Goal: Task Accomplishment & Management: Manage account settings

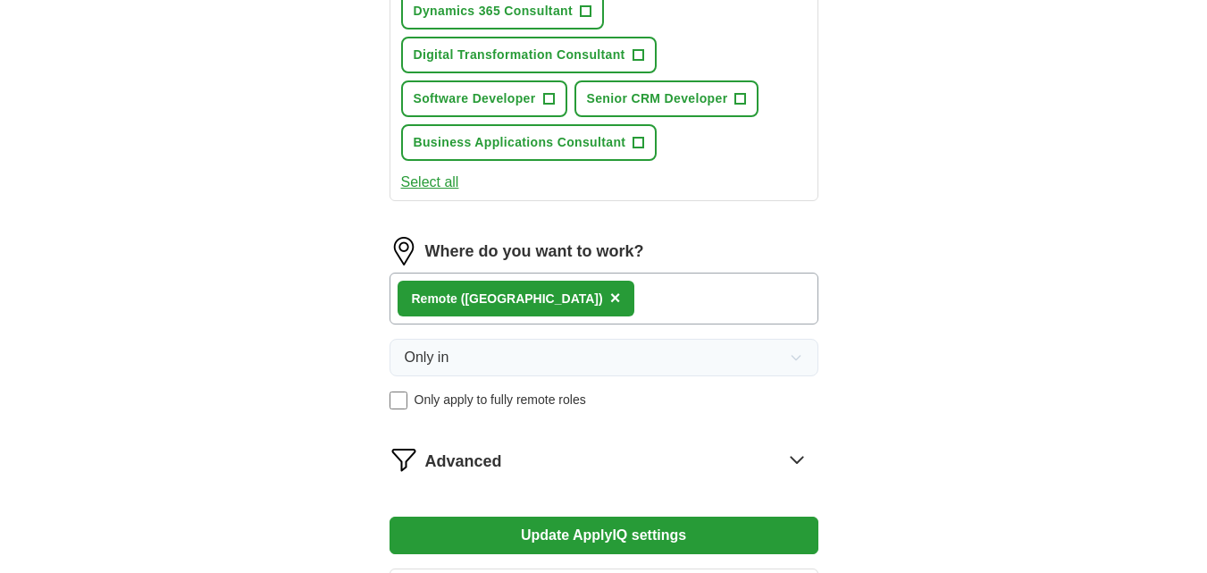
scroll to position [1189, 0]
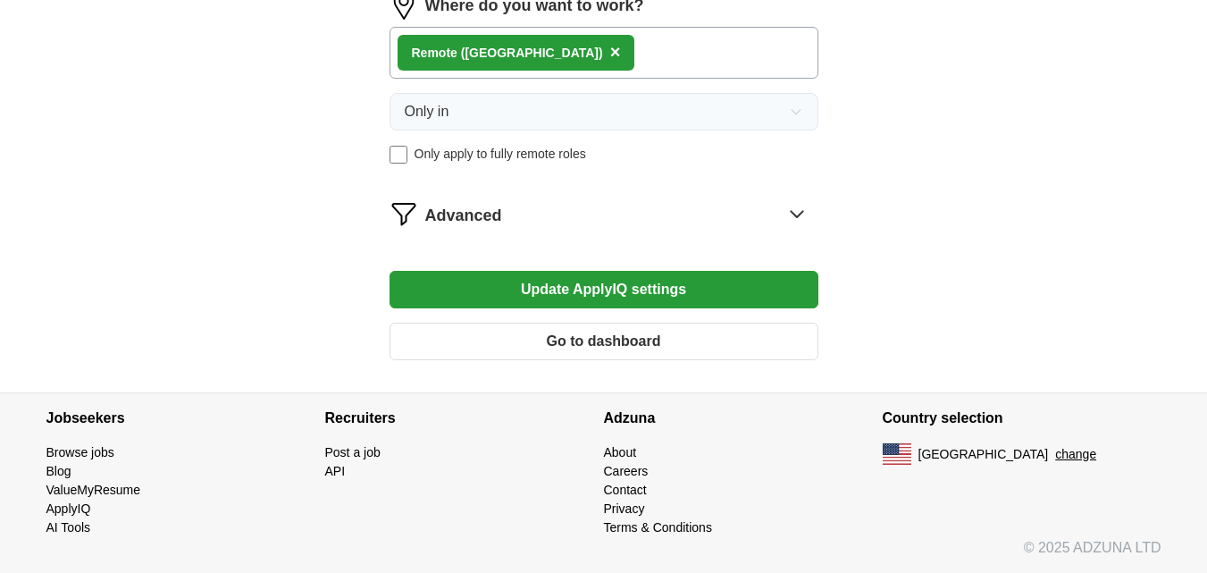
click at [562, 296] on button "Update ApplyIQ settings" at bounding box center [603, 290] width 429 height 38
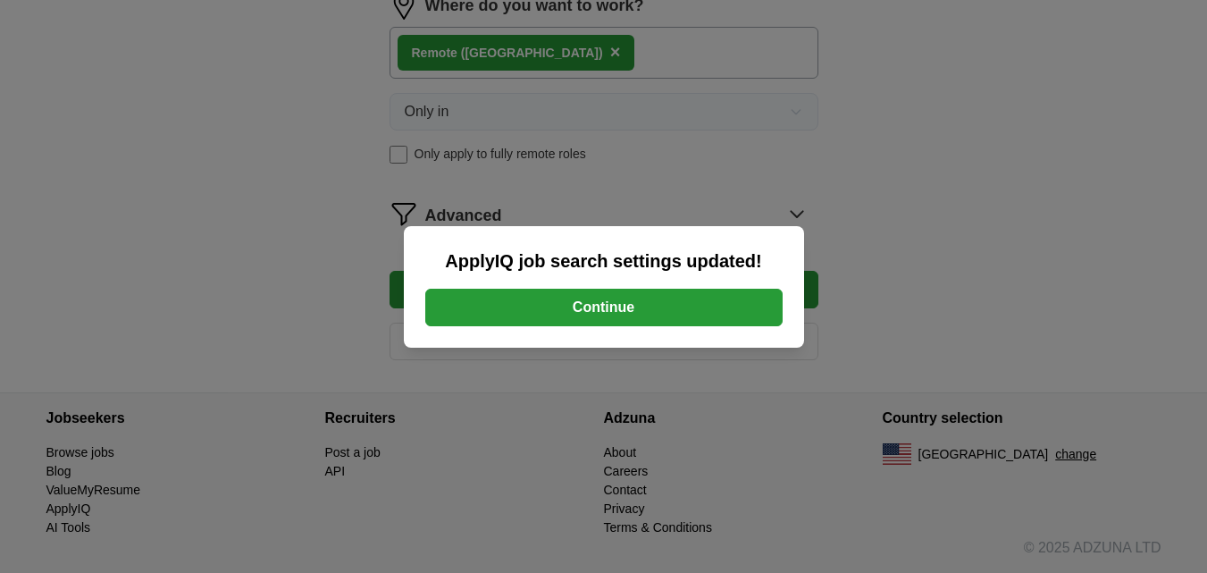
click at [562, 296] on button "Continue" at bounding box center [603, 308] width 357 height 38
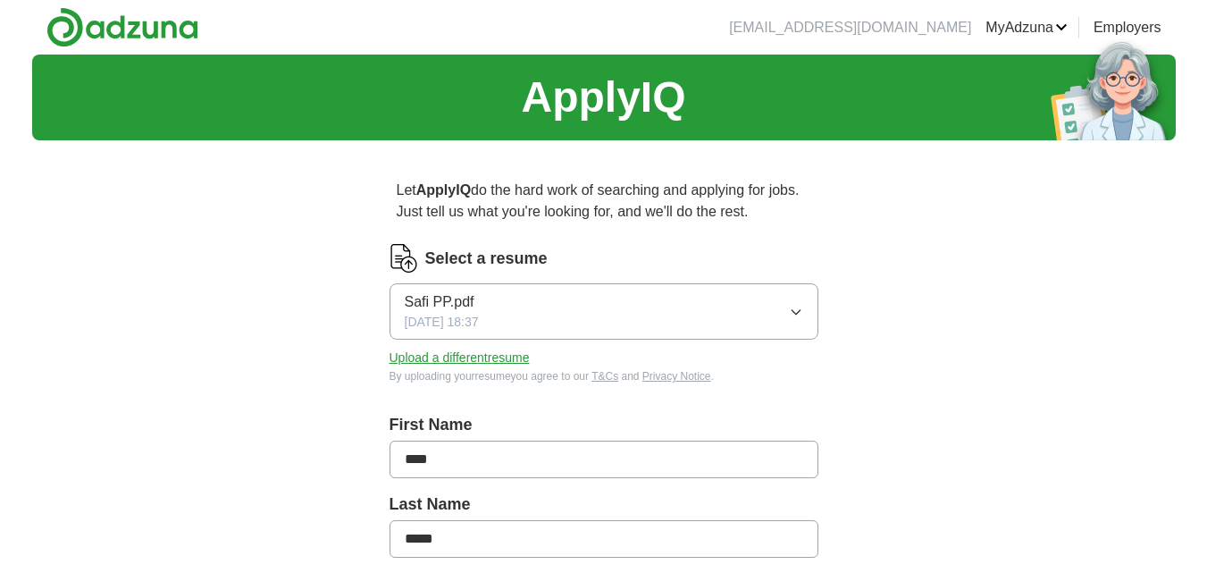
click at [515, 304] on button "Safi PP.pdf [DATE] 18:37" at bounding box center [603, 311] width 429 height 56
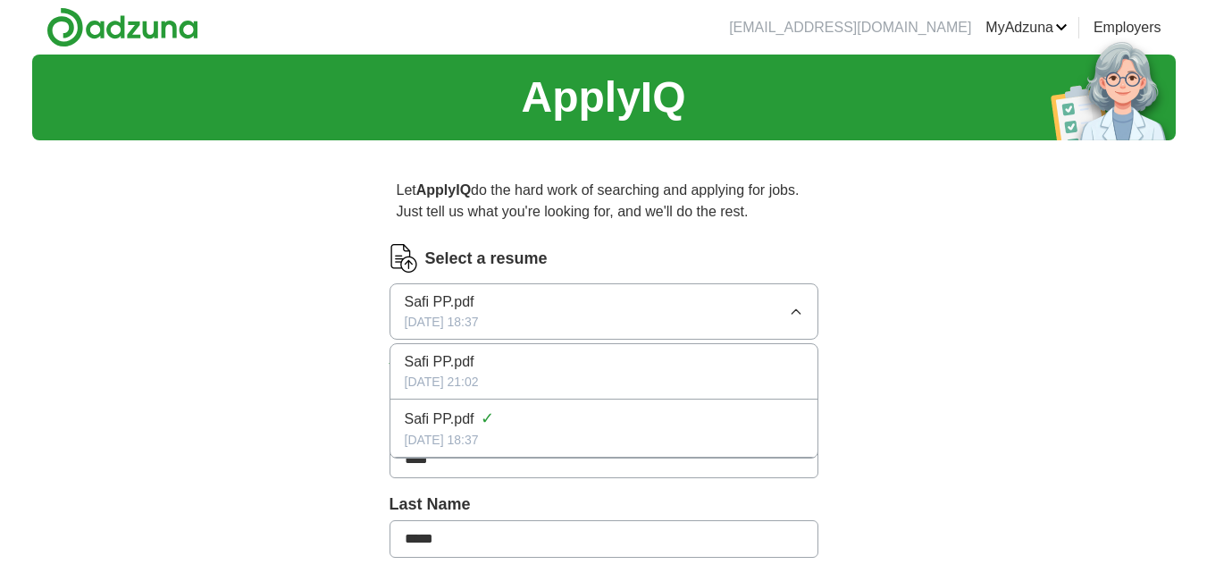
click at [765, 319] on button "Safi PP.pdf [DATE] 18:37" at bounding box center [603, 311] width 429 height 56
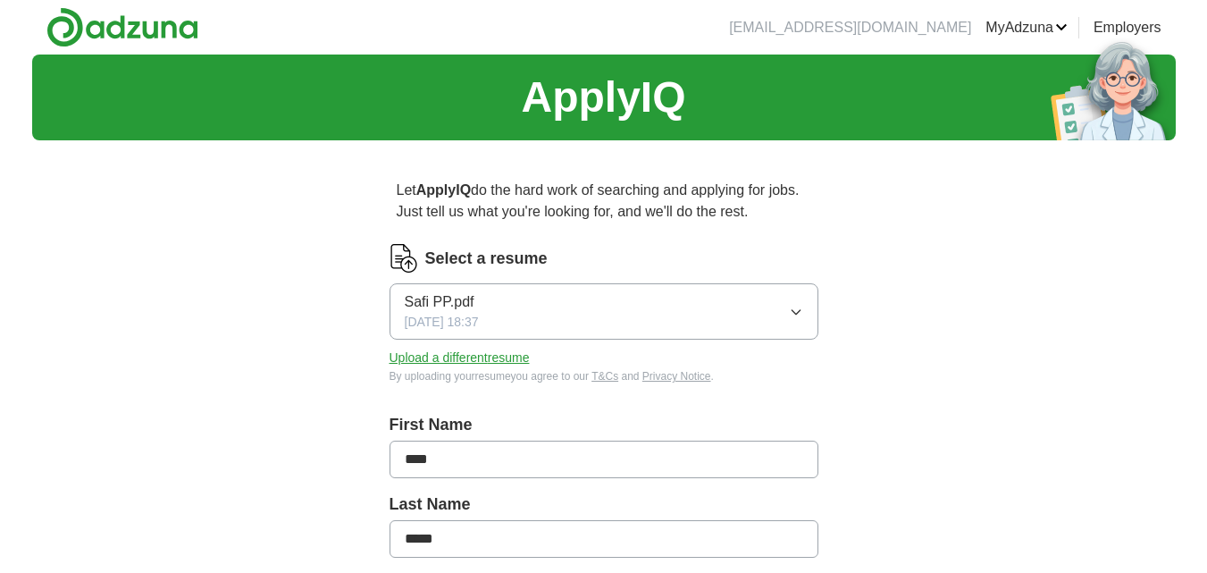
click at [443, 362] on button "Upload a different resume" at bounding box center [459, 357] width 140 height 19
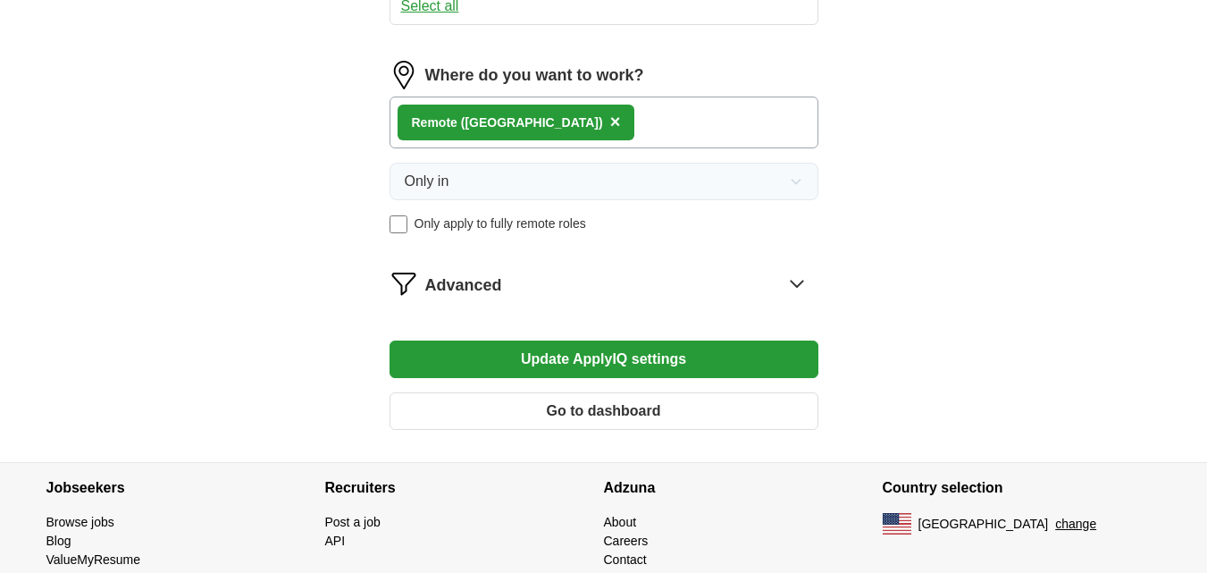
scroll to position [1320, 0]
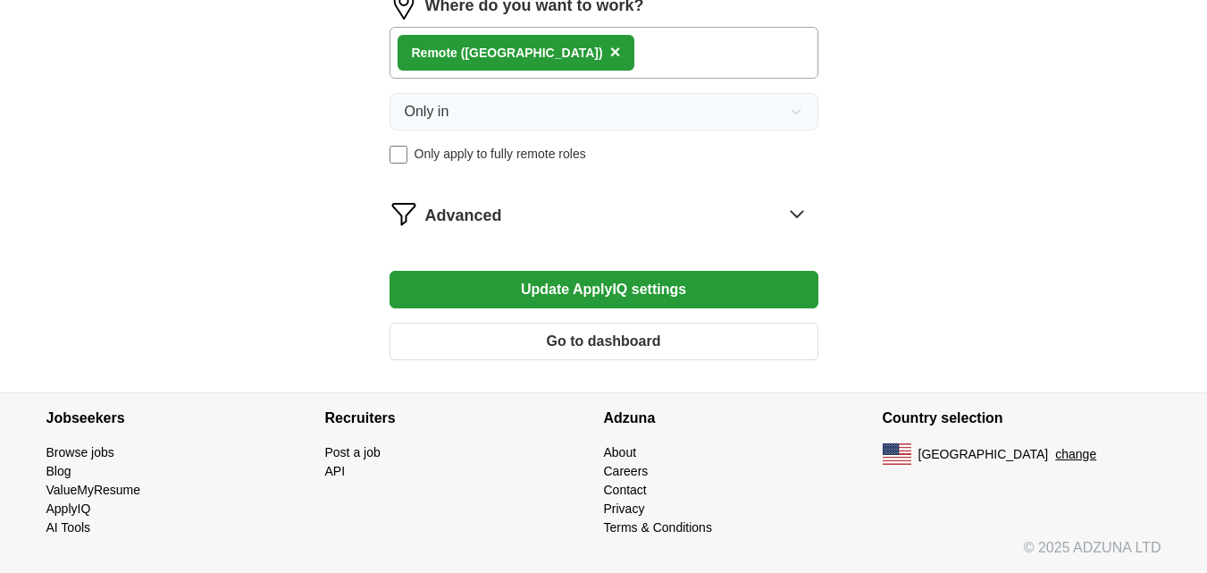
click at [590, 289] on button "Update ApplyIQ settings" at bounding box center [603, 290] width 429 height 38
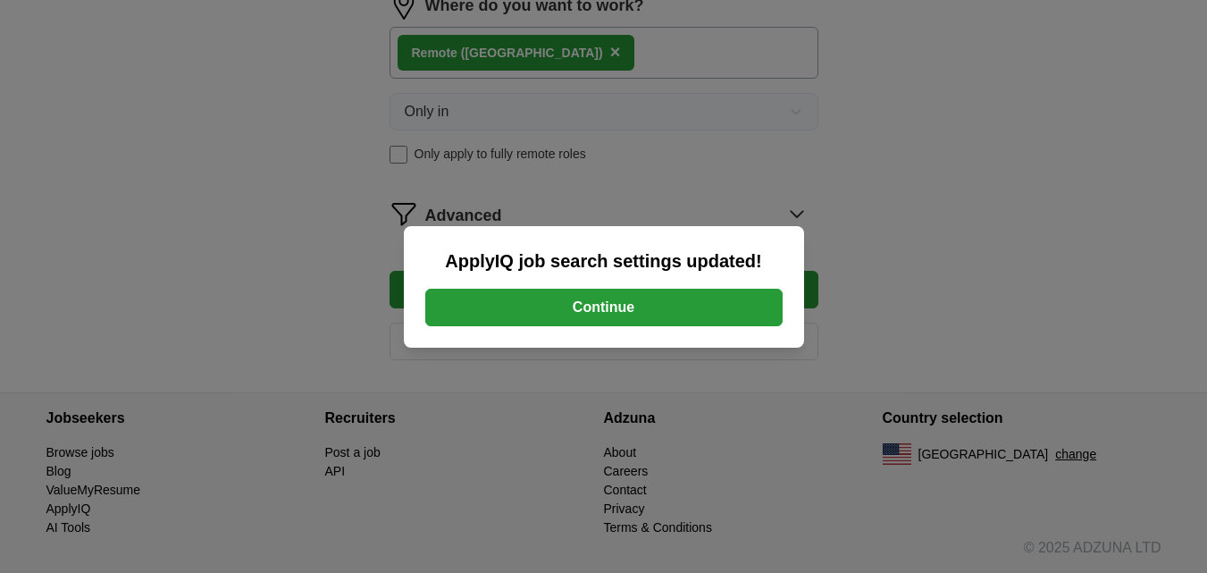
click at [599, 298] on button "Continue" at bounding box center [603, 308] width 357 height 38
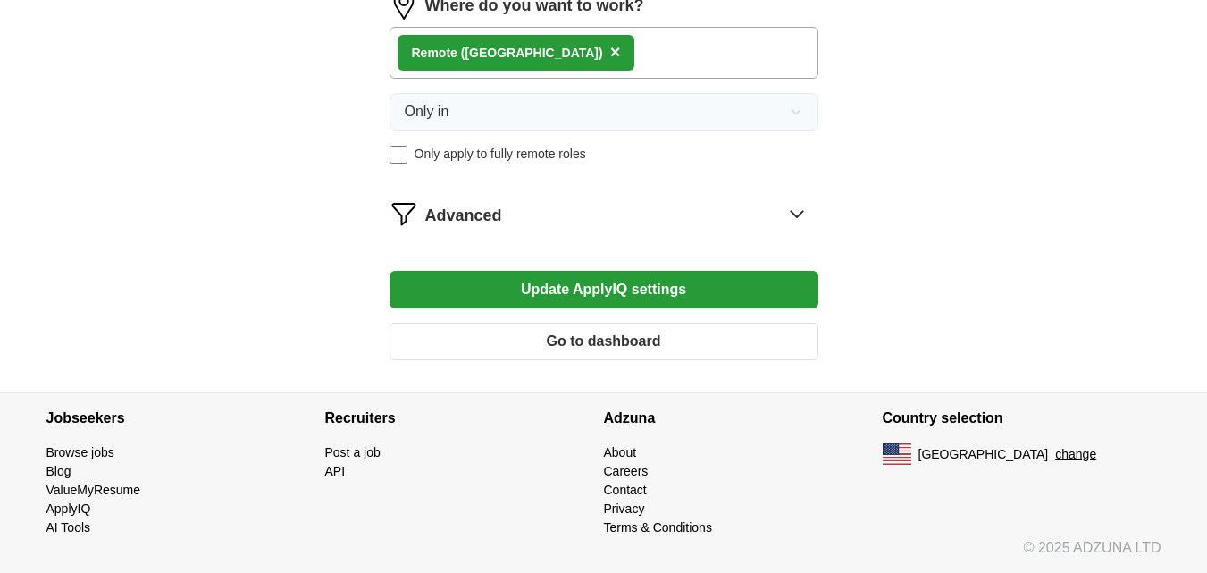
click at [722, 289] on button "Update ApplyIQ settings" at bounding box center [603, 290] width 429 height 38
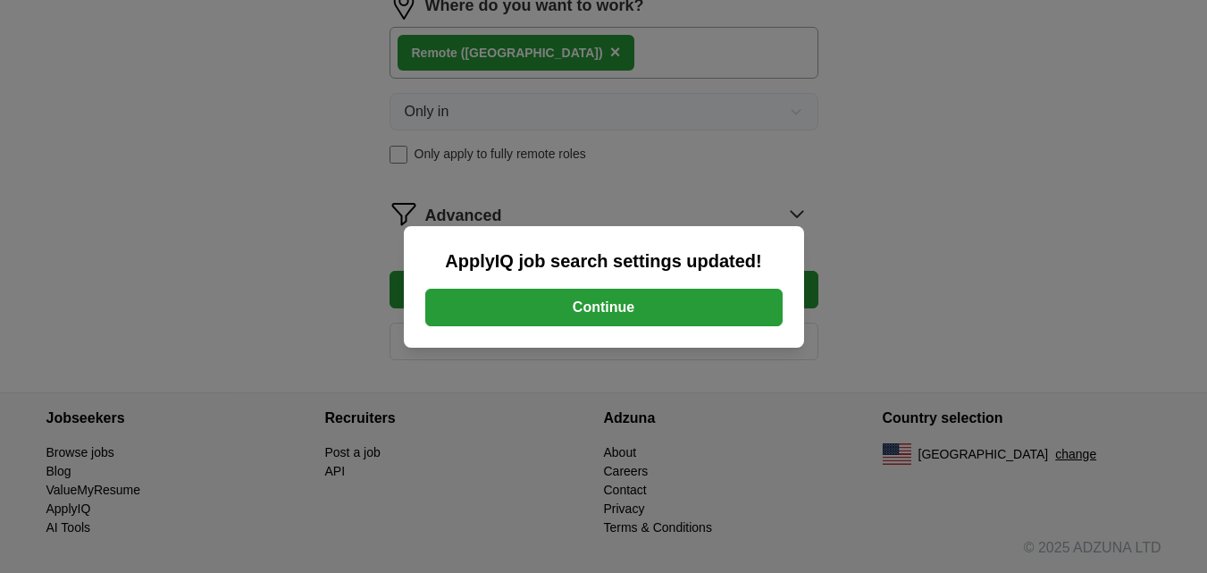
click at [701, 294] on button "Continue" at bounding box center [603, 308] width 357 height 38
